Goal: Transaction & Acquisition: Subscribe to service/newsletter

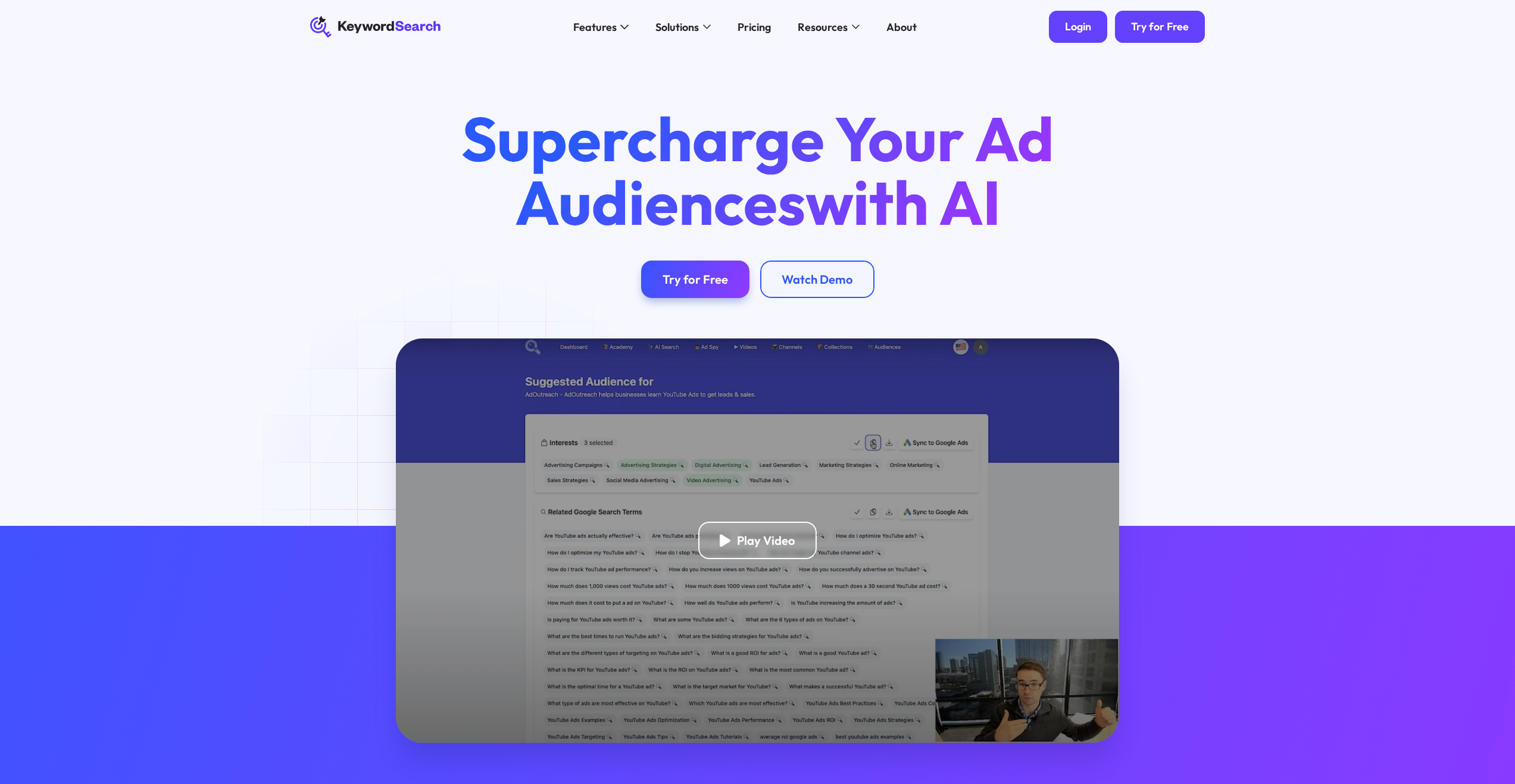
click at [1074, 26] on div "Login" at bounding box center [1078, 27] width 26 height 14
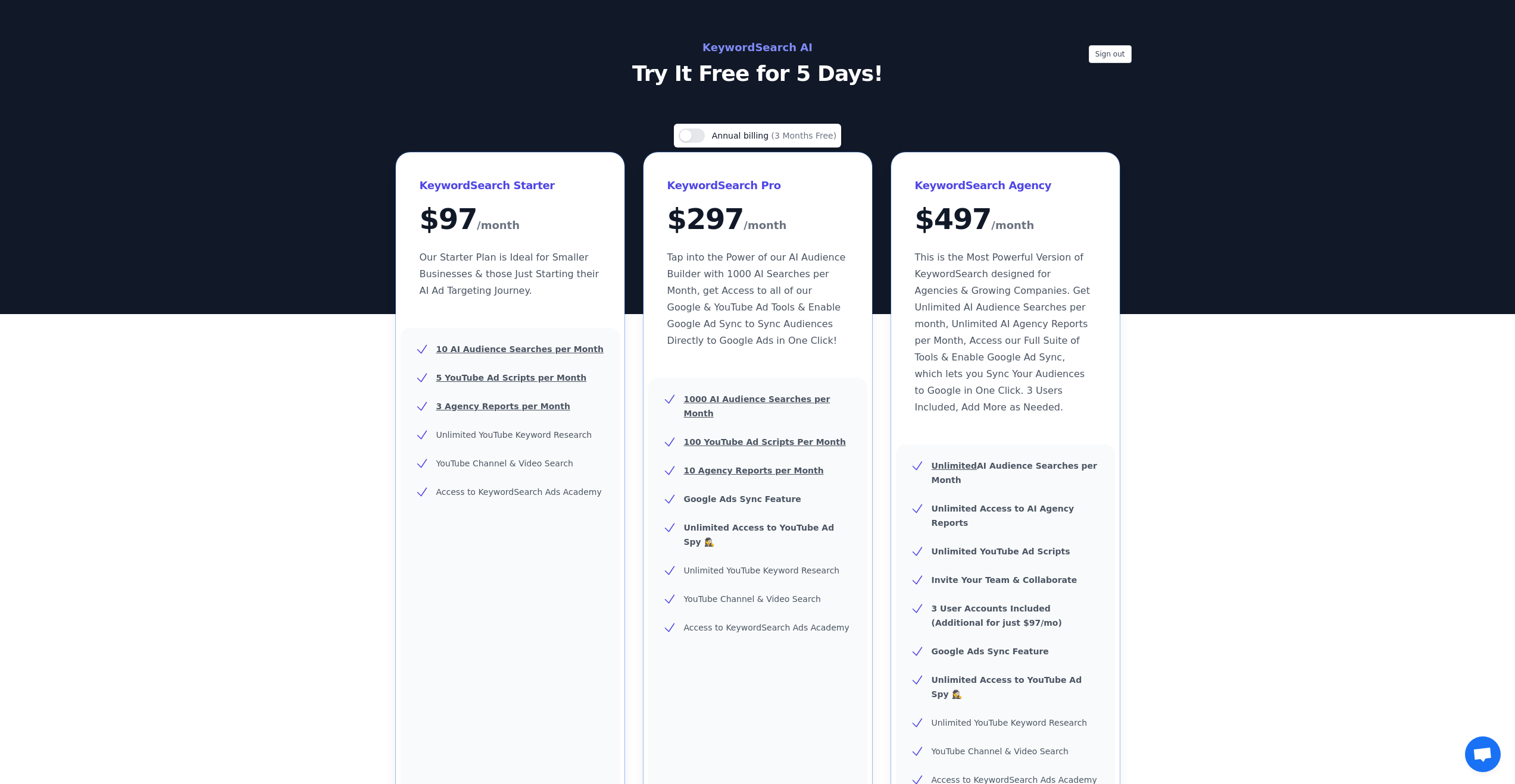
click at [1103, 72] on div "Sign out KeywordSearch AI Try It Free for 5 Days!" at bounding box center [757, 62] width 762 height 48
click at [1105, 58] on button "Sign out" at bounding box center [1110, 54] width 43 height 18
